Goal: Transaction & Acquisition: Purchase product/service

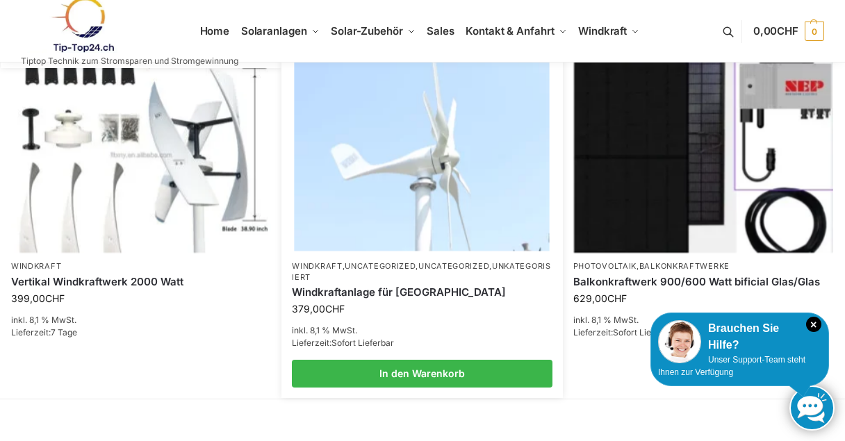
scroll to position [1181, 0]
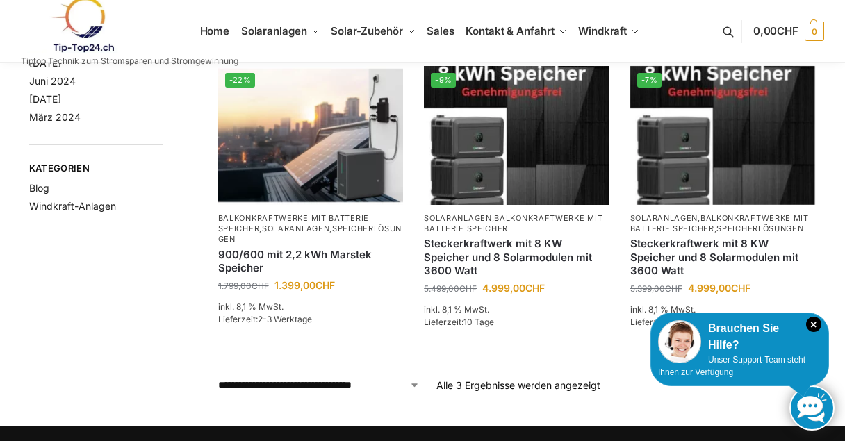
scroll to position [139, 0]
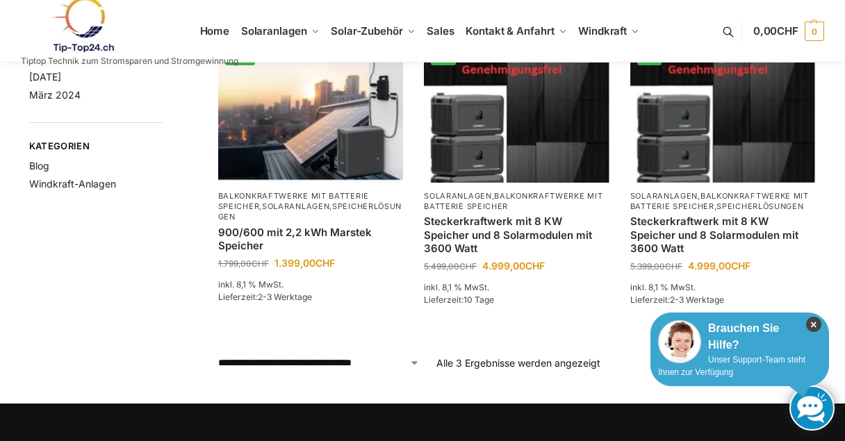
click at [813, 323] on icon "×" at bounding box center [813, 324] width 15 height 15
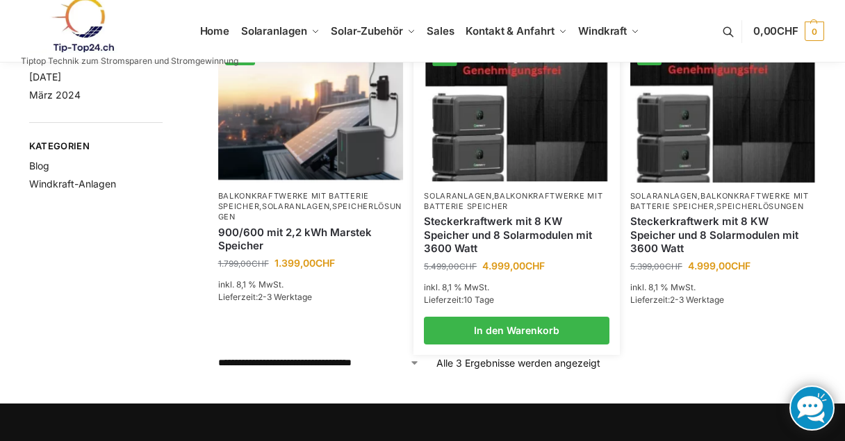
click at [527, 228] on link "Steckerkraftwerk mit 8 KW Speicher und 8 Solarmodulen mit 3600 Watt" at bounding box center [517, 235] width 186 height 41
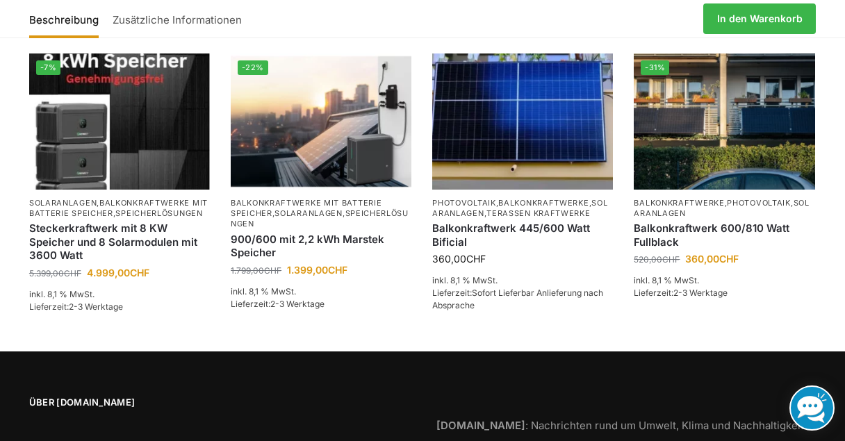
scroll to position [2780, 0]
